Goal: Task Accomplishment & Management: Use online tool/utility

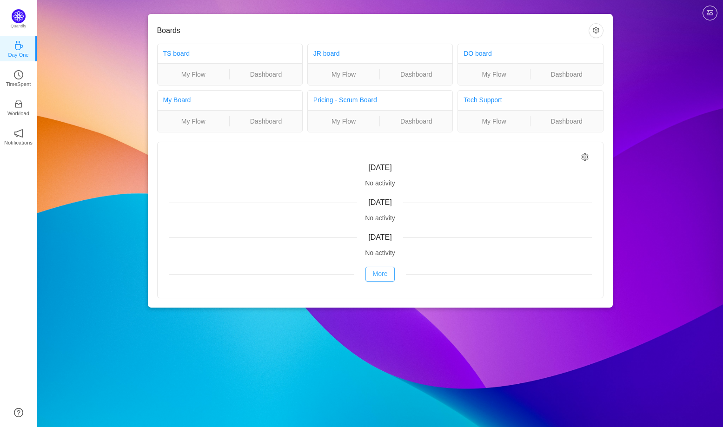
click at [381, 271] on button "More" at bounding box center [380, 274] width 30 height 15
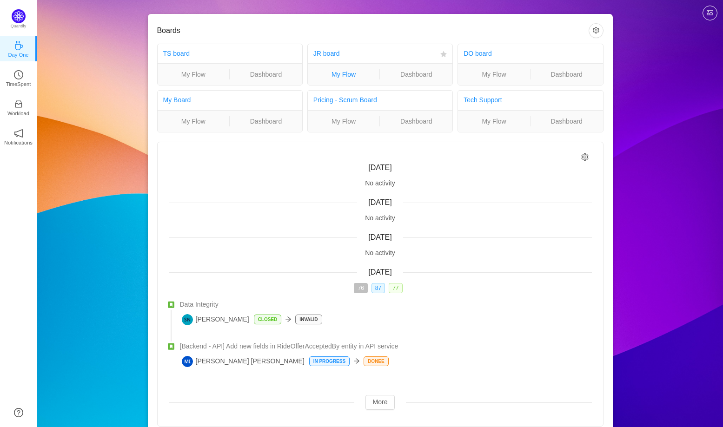
click at [357, 74] on link "My Flow" at bounding box center [344, 74] width 72 height 10
click at [21, 85] on p "TimeSpent" at bounding box center [18, 84] width 25 height 8
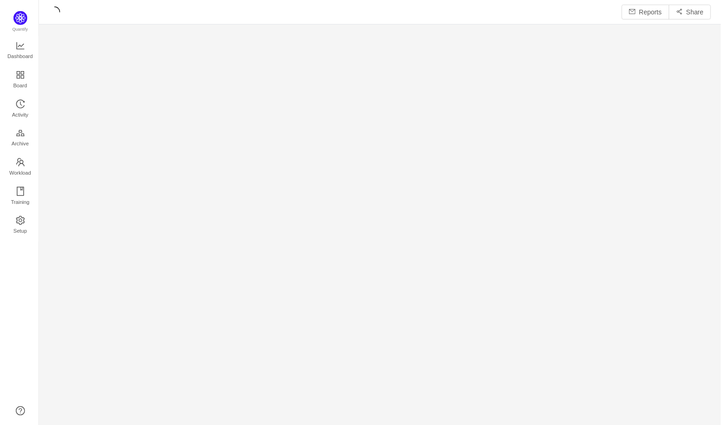
scroll to position [427, 685]
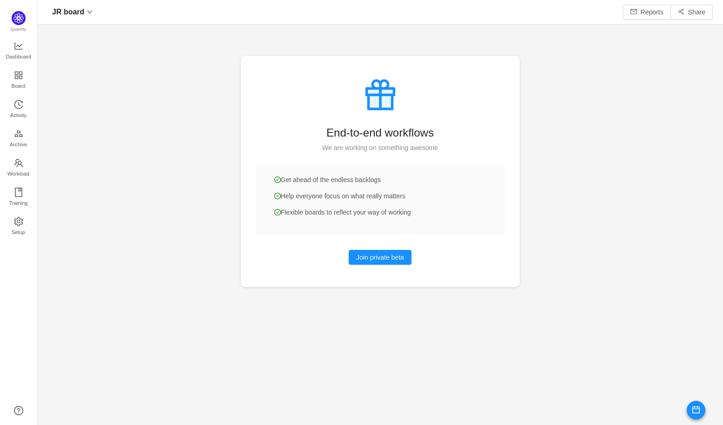
scroll to position [425, 685]
